Goal: Information Seeking & Learning: Check status

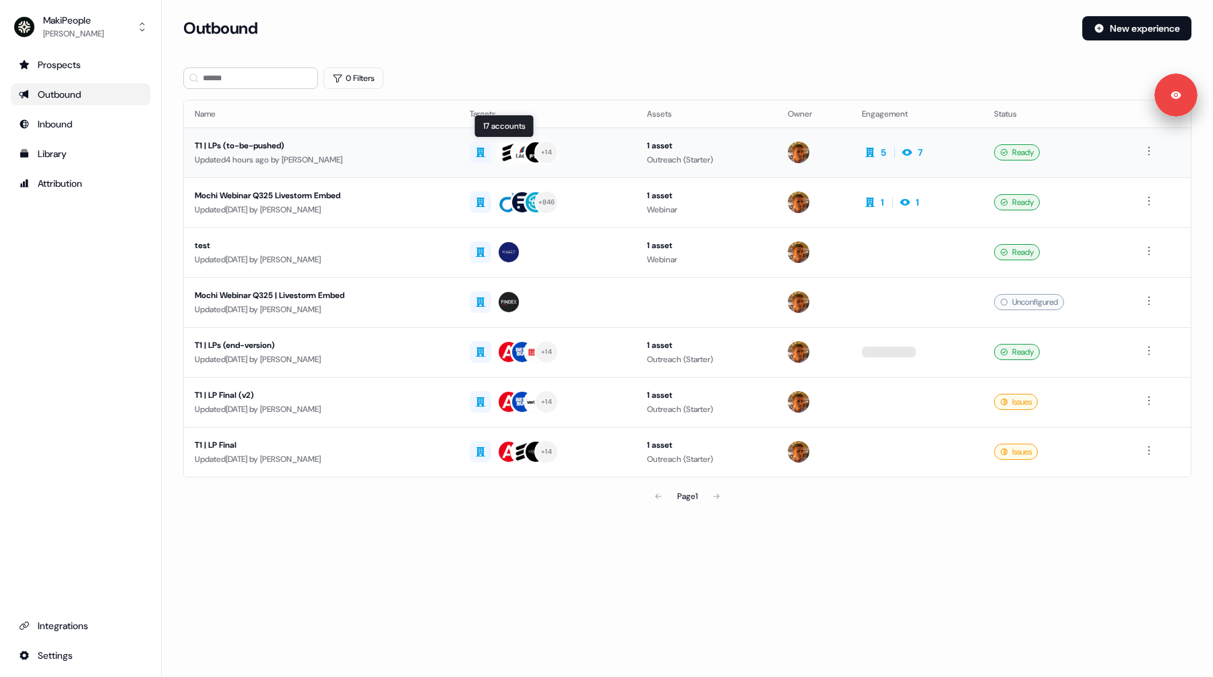
click at [604, 145] on div "+ 14" at bounding box center [548, 152] width 156 height 24
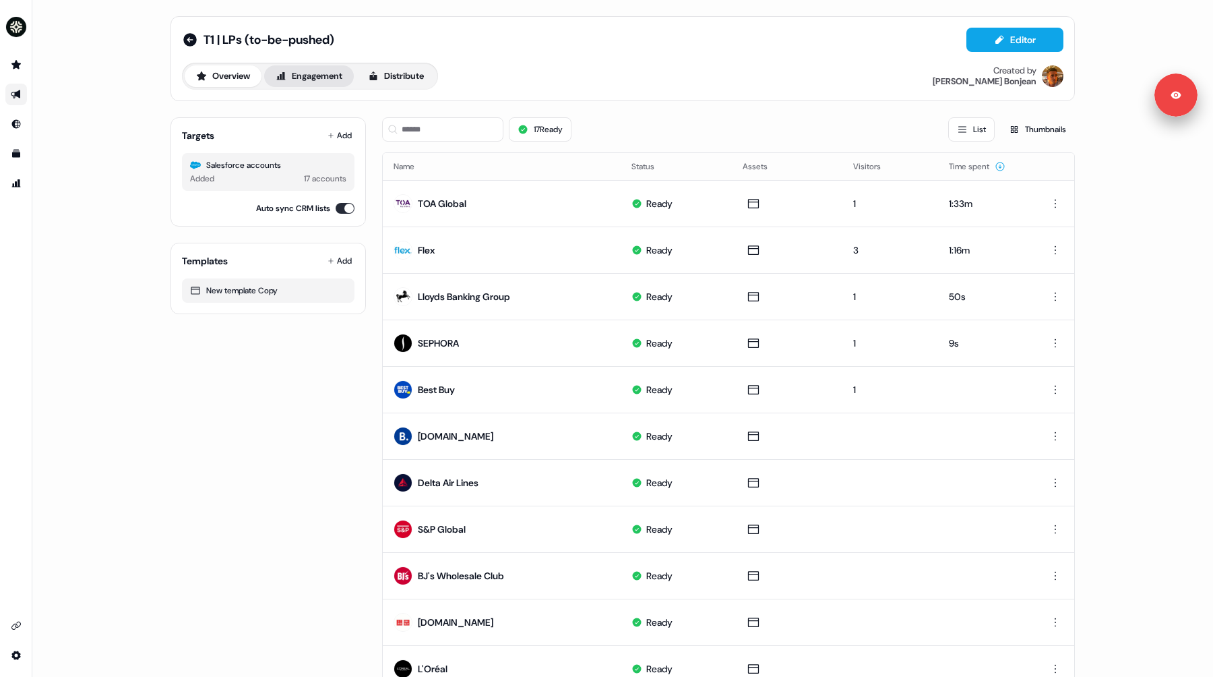
click at [330, 75] on button "Engagement" at bounding box center [309, 76] width 90 height 22
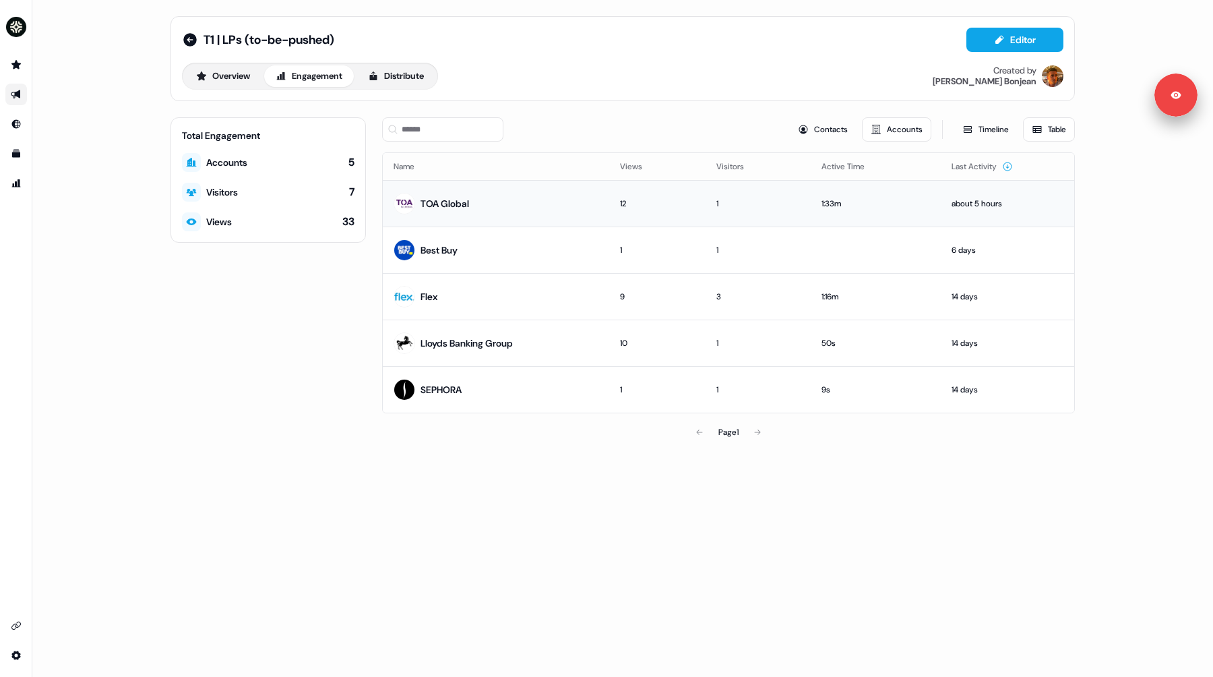
click at [514, 204] on td "TOA Global" at bounding box center [496, 203] width 226 height 46
click at [836, 127] on button "Contacts" at bounding box center [822, 129] width 67 height 24
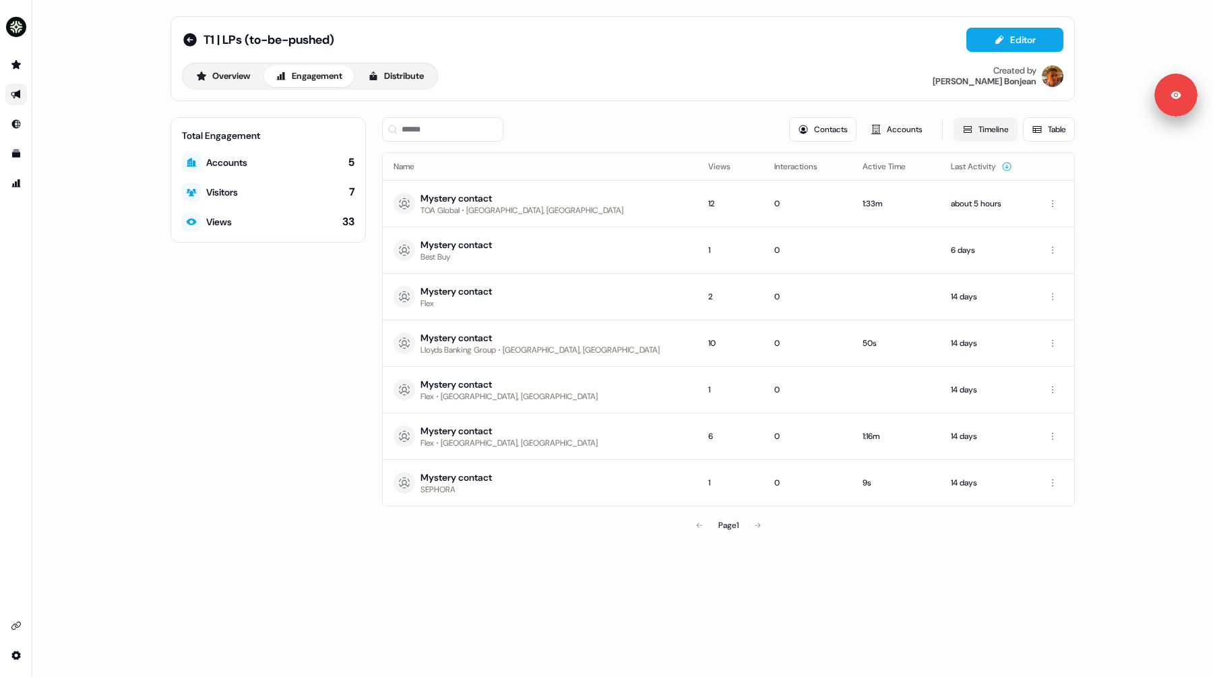
click at [991, 127] on button "Timeline" at bounding box center [986, 129] width 64 height 24
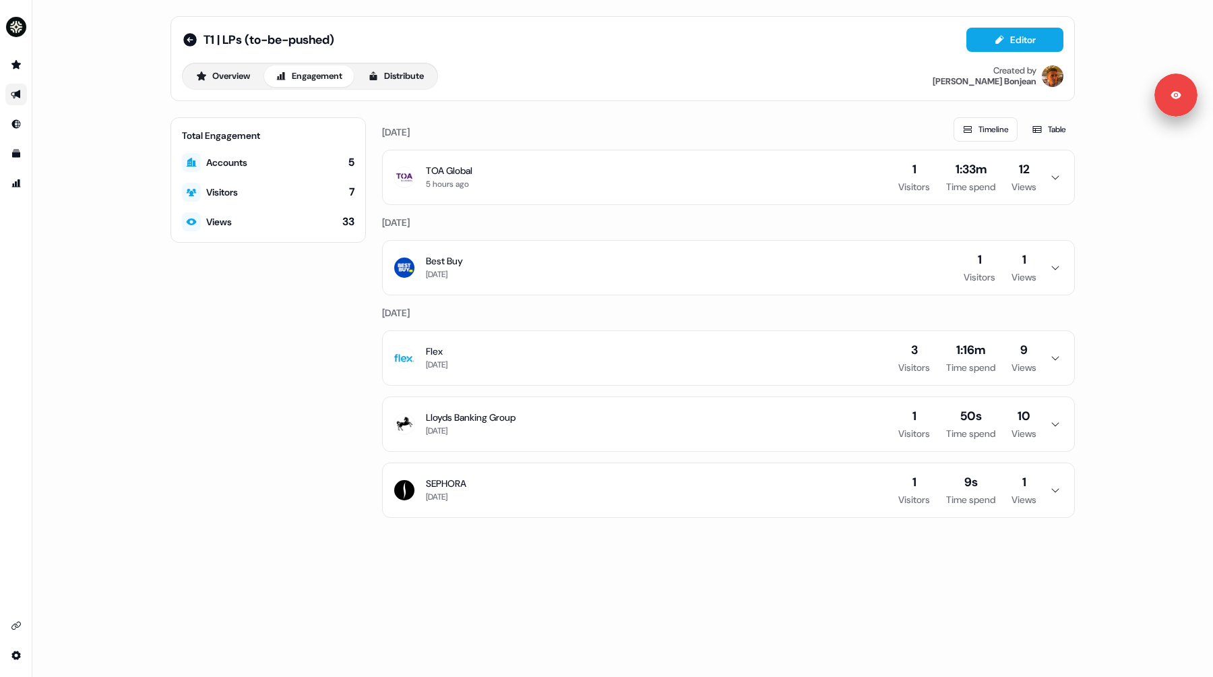
click at [660, 177] on button "TOA Global 5 hours ago 1 Visitors 1:33m Time spend 12 Views" at bounding box center [728, 177] width 691 height 54
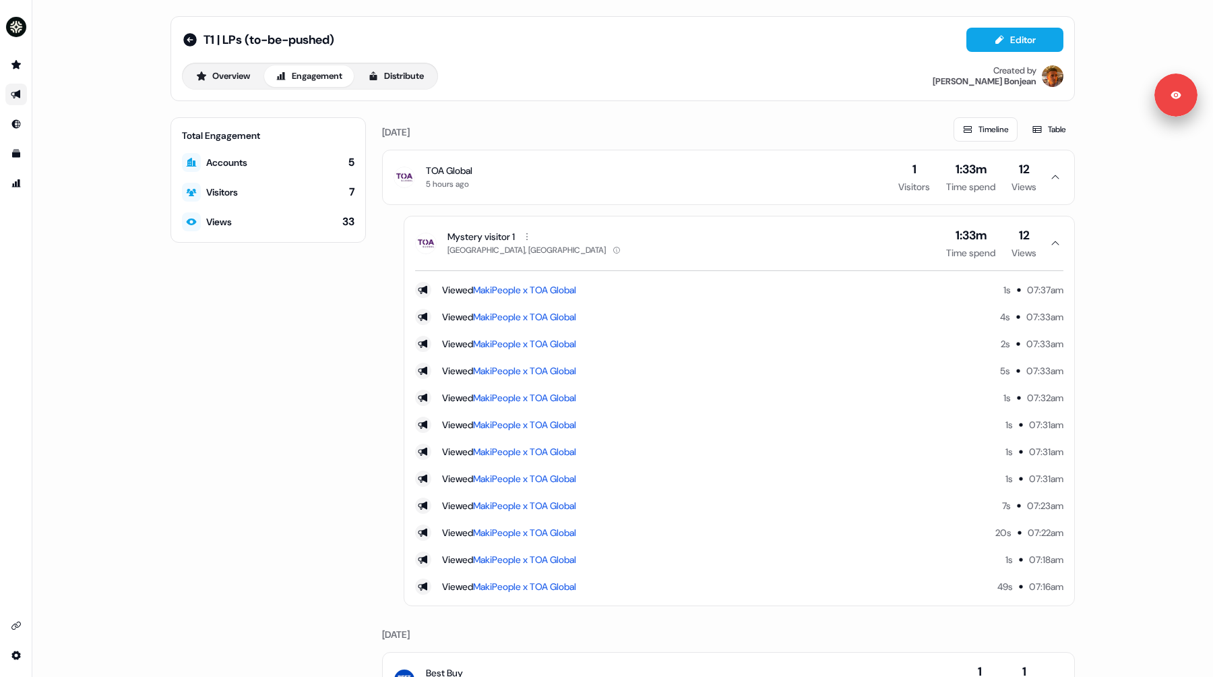
click at [662, 175] on button "TOA Global 5 hours ago 1 Visitors 1:33m Time spend 12 Views" at bounding box center [728, 177] width 691 height 54
